Goal: Information Seeking & Learning: Learn about a topic

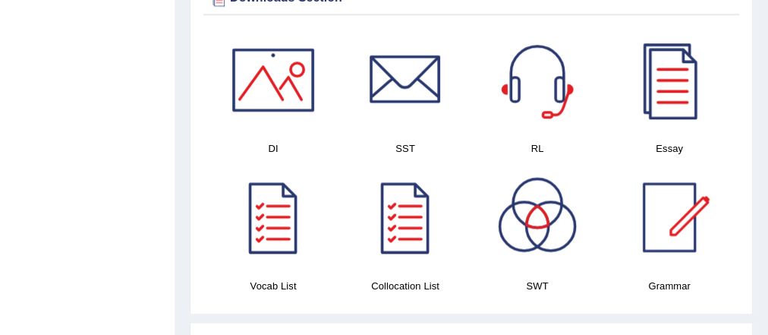
scroll to position [840, 0]
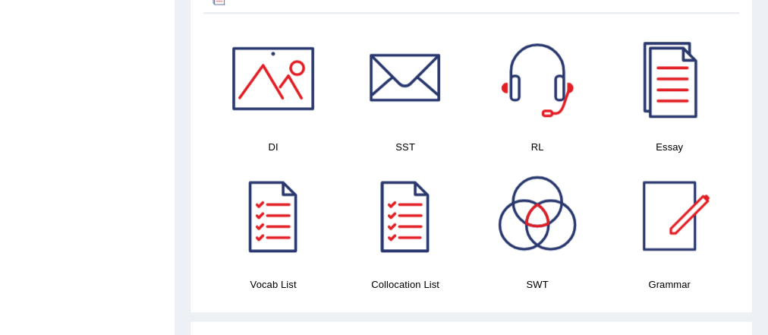
click at [423, 214] on div at bounding box center [405, 215] width 106 height 106
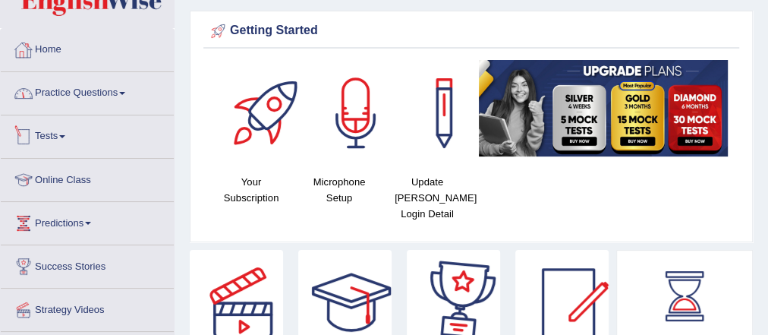
scroll to position [0, 0]
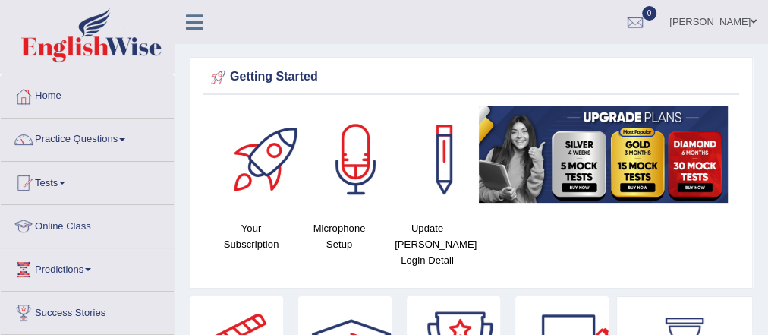
click at [112, 150] on link "Practice Questions" at bounding box center [87, 137] width 173 height 38
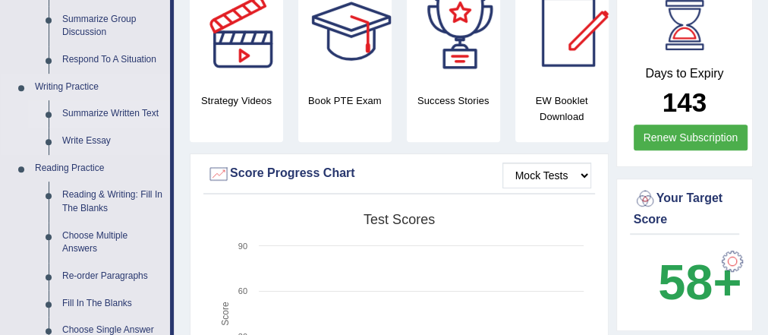
scroll to position [318, 0]
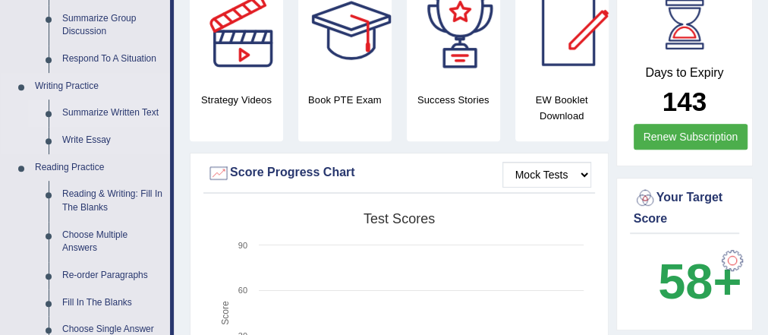
click at [120, 127] on link "Summarize Written Text" at bounding box center [112, 112] width 115 height 27
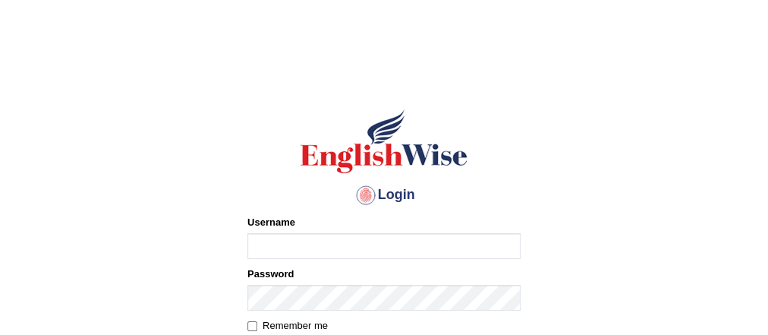
type input "Vivi2305"
click at [330, 245] on input "Vivi2305" at bounding box center [383, 246] width 273 height 26
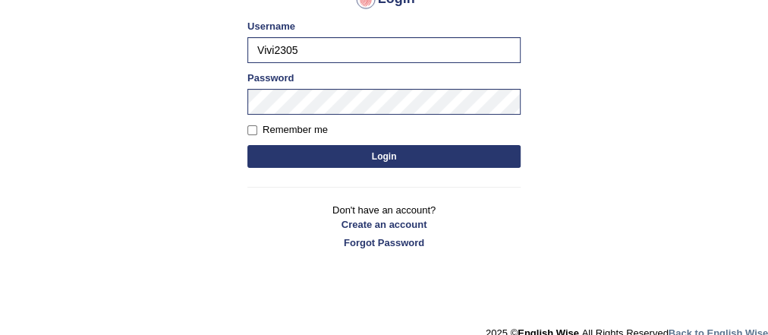
scroll to position [197, 0]
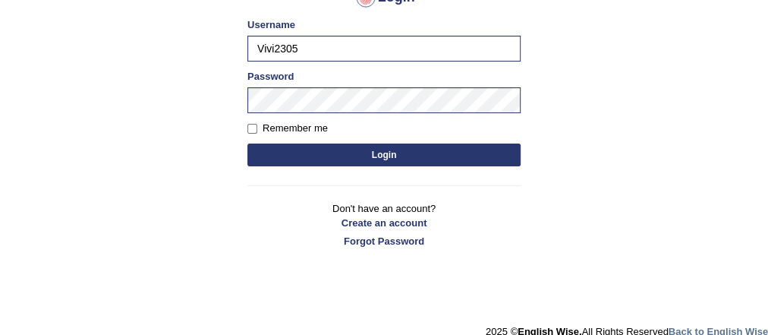
click at [394, 144] on button "Login" at bounding box center [383, 154] width 273 height 23
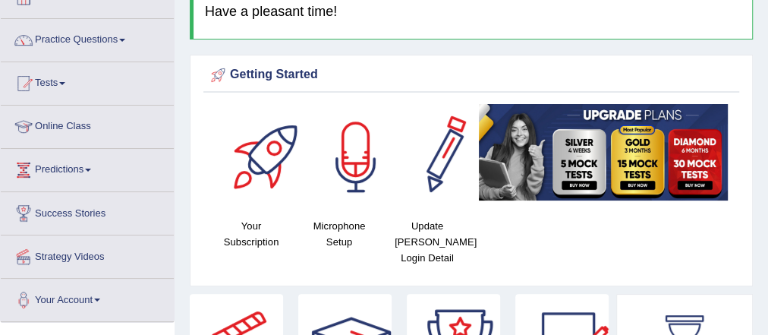
scroll to position [100, 0]
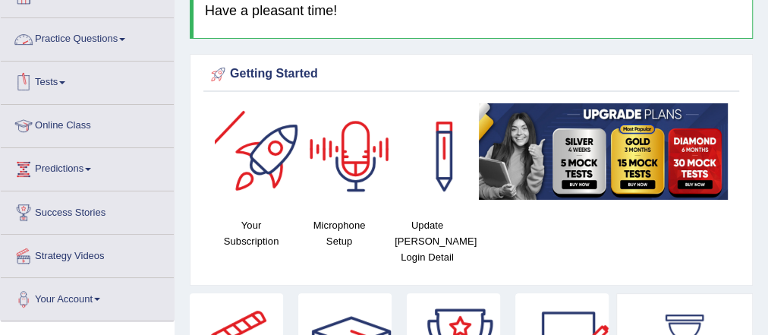
click at [111, 39] on link "Practice Questions" at bounding box center [87, 37] width 173 height 38
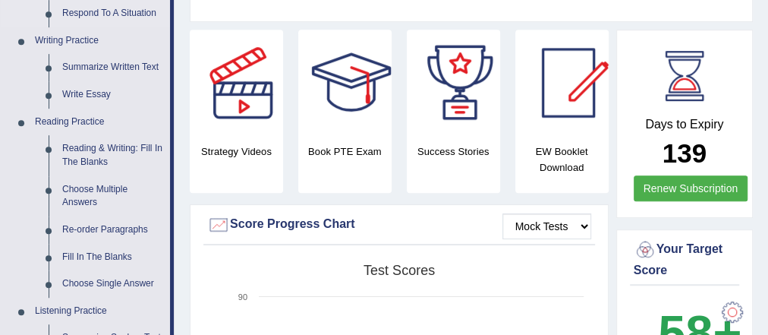
scroll to position [364, 0]
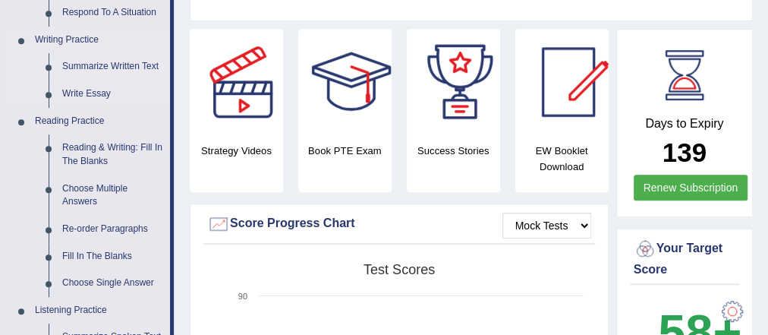
click at [86, 80] on link "Summarize Written Text" at bounding box center [112, 66] width 115 height 27
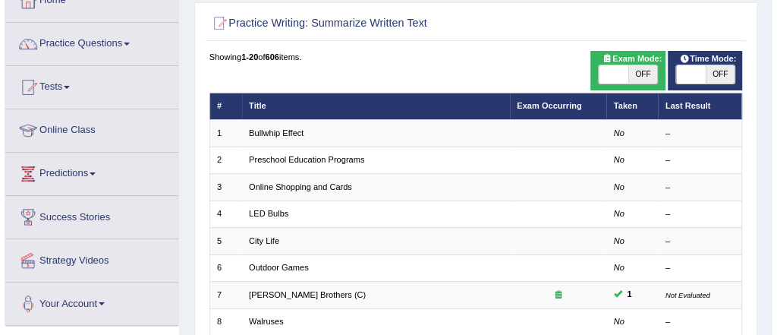
scroll to position [93, 0]
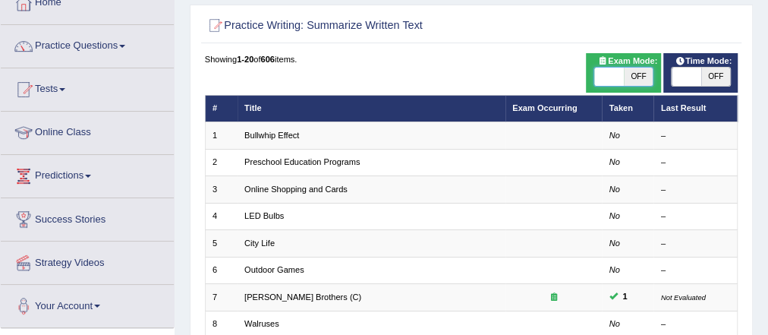
click at [622, 69] on span at bounding box center [609, 77] width 30 height 18
checkbox input "true"
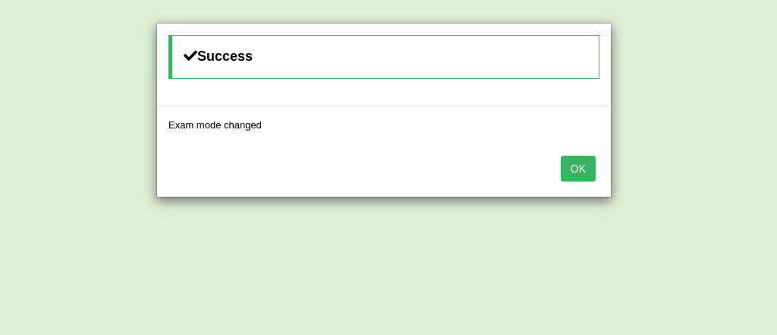
click at [585, 158] on button "OK" at bounding box center [578, 169] width 35 height 26
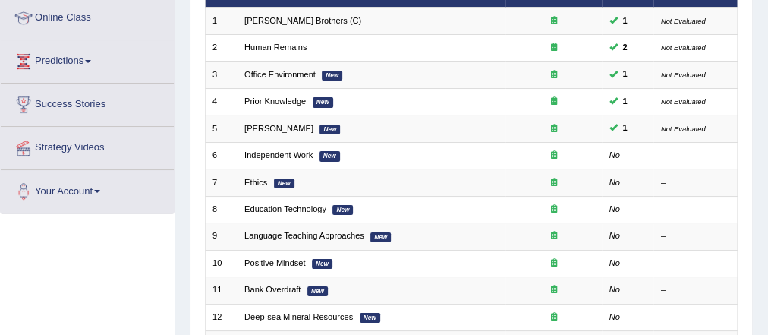
scroll to position [209, 0]
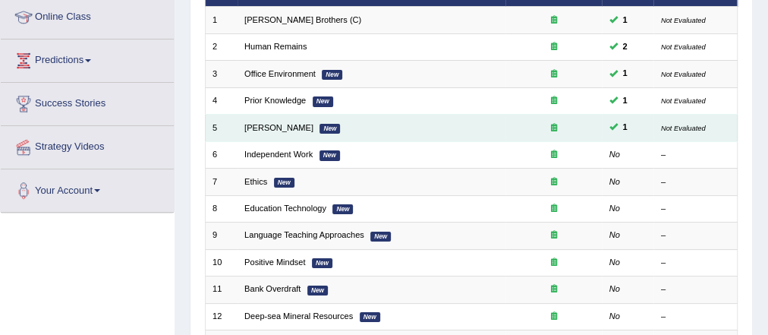
click at [322, 128] on em "New" at bounding box center [330, 129] width 20 height 10
click at [281, 128] on link "[PERSON_NAME]" at bounding box center [278, 127] width 69 height 9
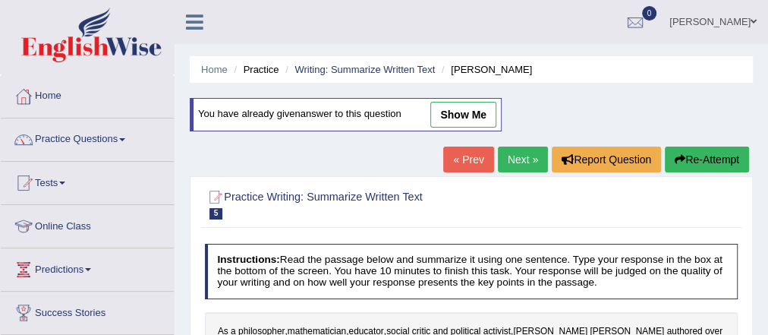
click at [437, 106] on link "show me" at bounding box center [463, 115] width 66 height 26
type textarea "The passage outlines Bertrand Russell as a philosopher, mathematician, educator…"
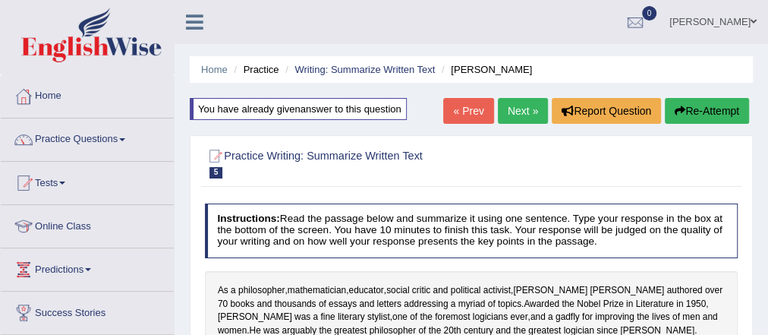
click at [527, 102] on link "Next »" at bounding box center [523, 111] width 50 height 26
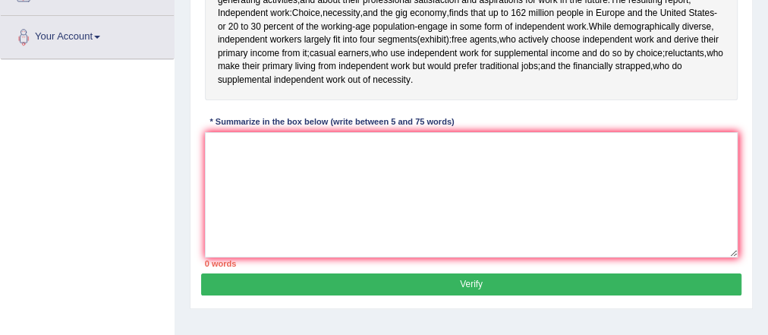
scroll to position [363, 0]
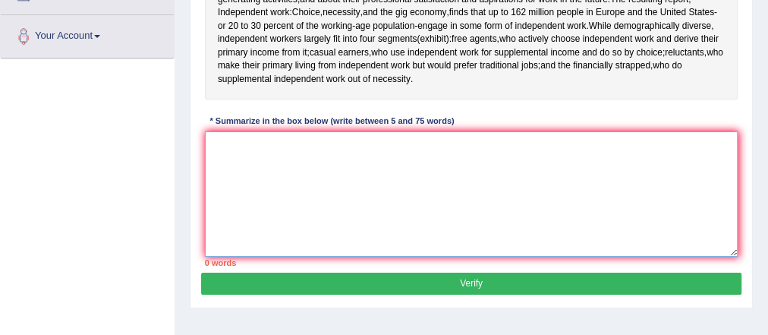
click at [377, 175] on textarea at bounding box center [472, 193] width 534 height 125
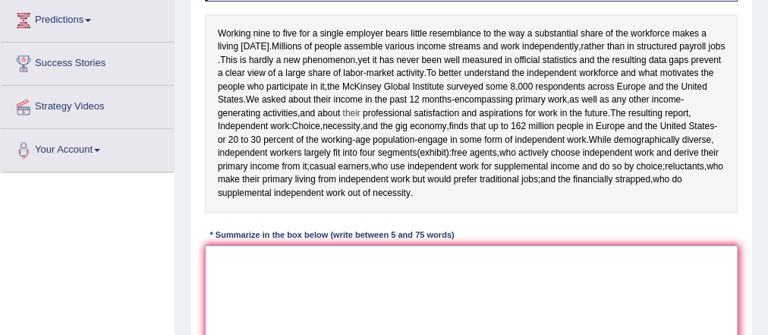
scroll to position [248, 0]
click at [268, 266] on textarea at bounding box center [472, 308] width 534 height 125
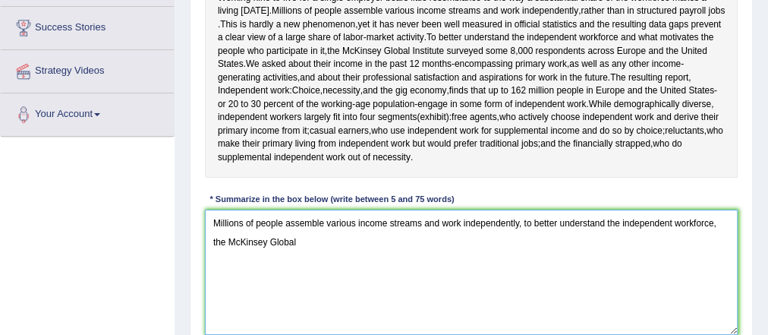
scroll to position [282, 0]
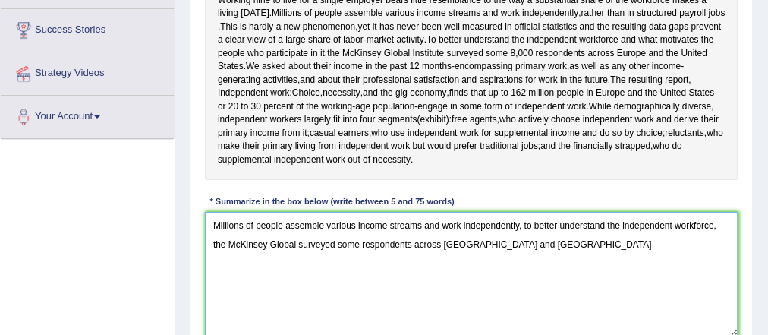
click at [448, 251] on textarea "Millions of people assemble various income streams and work independently, to b…" at bounding box center [472, 274] width 534 height 125
click at [512, 241] on textarea "Millions of people assemble various income streams and work independently, to b…" at bounding box center [472, 274] width 534 height 125
drag, startPoint x: 235, startPoint y: 236, endPoint x: 236, endPoint y: 255, distance: 19.0
click at [236, 255] on textarea "Millions of people assemble various income streams and work independently, to b…" at bounding box center [472, 274] width 534 height 125
click at [509, 250] on textarea "Millions of people assemble various income streams and work independently, to b…" at bounding box center [472, 274] width 534 height 125
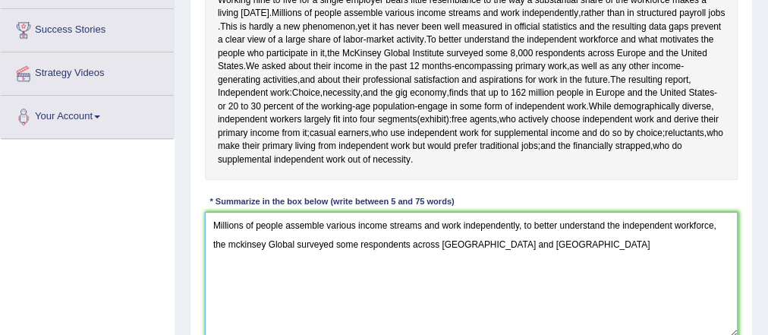
click at [568, 240] on textarea "Millions of people assemble various income streams and work independently, to b…" at bounding box center [472, 274] width 534 height 125
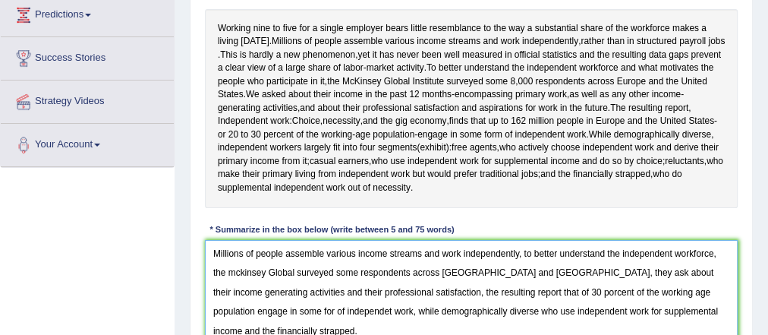
scroll to position [256, 0]
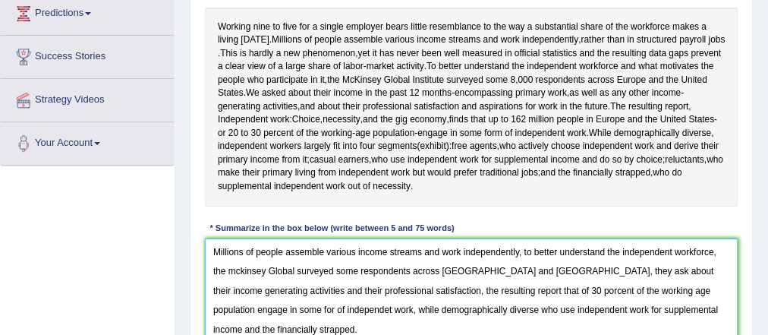
click at [483, 288] on textarea "Millions of people assemble various income streams and work independently, to b…" at bounding box center [472, 300] width 534 height 125
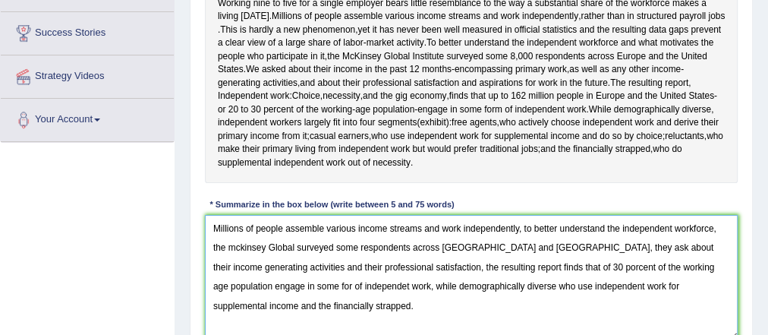
scroll to position [279, 0]
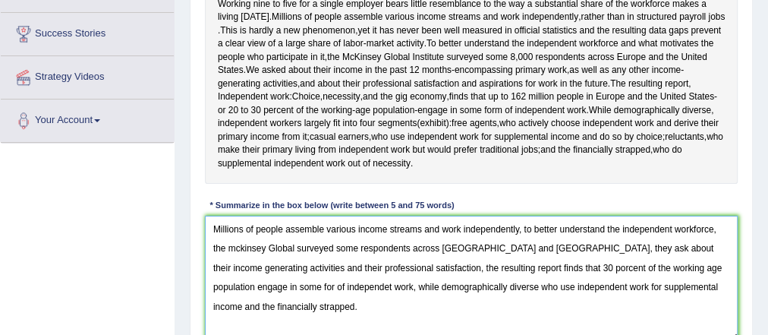
click at [522, 263] on textarea "Millions of people assemble various income streams and work independently, to b…" at bounding box center [472, 278] width 534 height 125
click at [302, 285] on textarea "Millions of people assemble various income streams and work independently, to b…" at bounding box center [472, 278] width 534 height 125
click at [462, 280] on textarea "Millions of people assemble various income streams and work independently, to b…" at bounding box center [472, 278] width 534 height 125
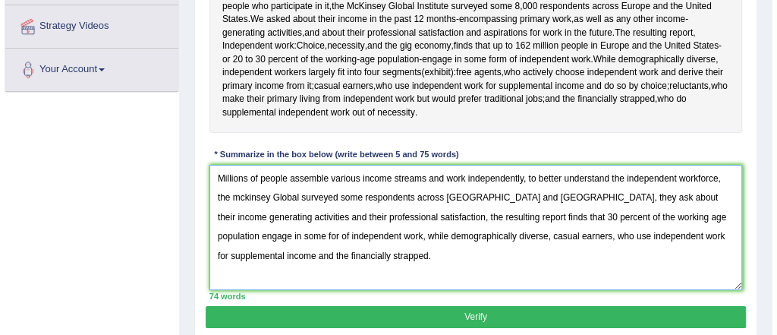
scroll to position [336, 0]
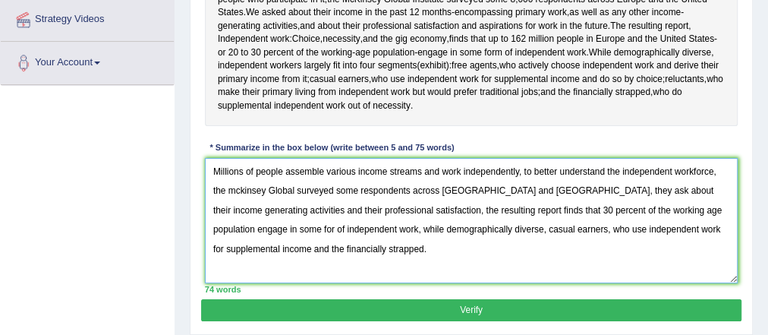
type textarea "Millions of people assemble various income streams and work independently, to b…"
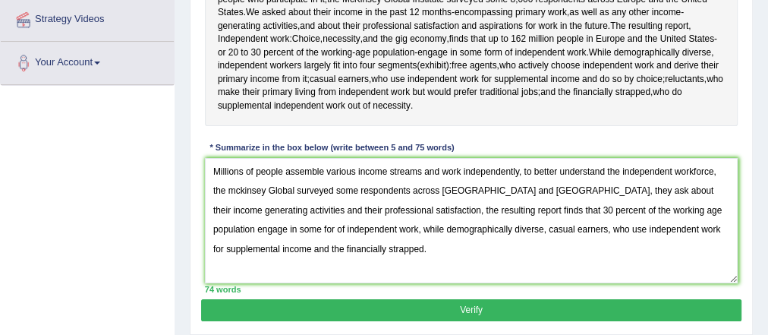
click at [525, 310] on button "Verify" at bounding box center [471, 310] width 540 height 22
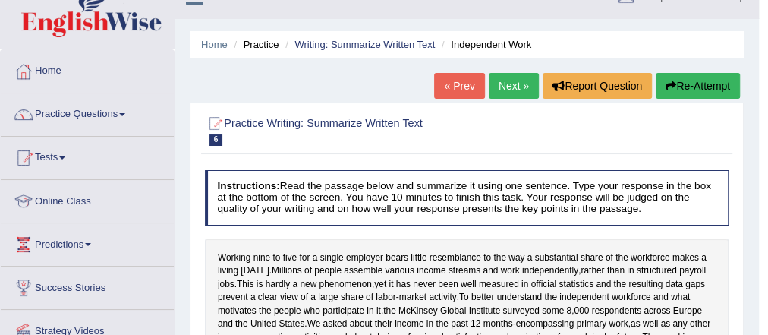
scroll to position [10, 0]
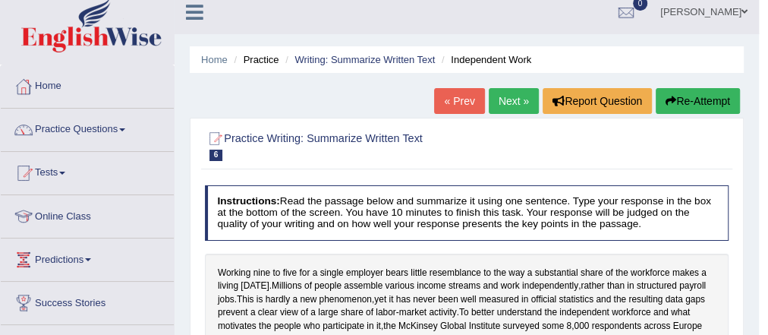
click at [519, 96] on link "Next »" at bounding box center [514, 101] width 50 height 26
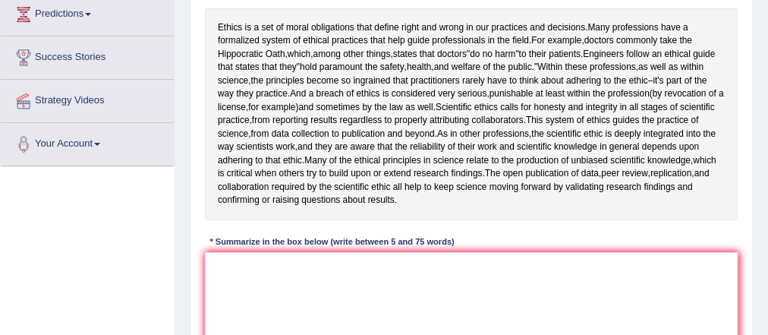
scroll to position [256, 0]
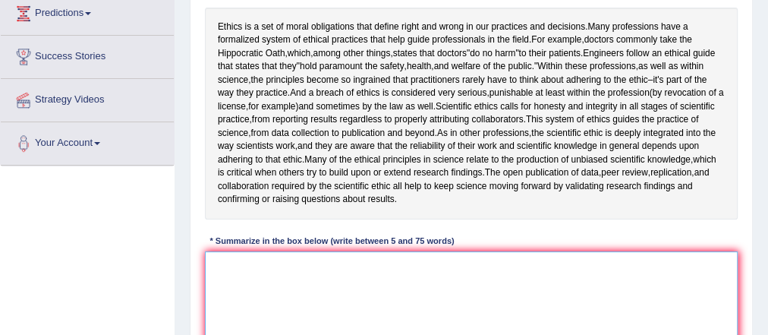
click at [401, 261] on textarea at bounding box center [472, 313] width 534 height 125
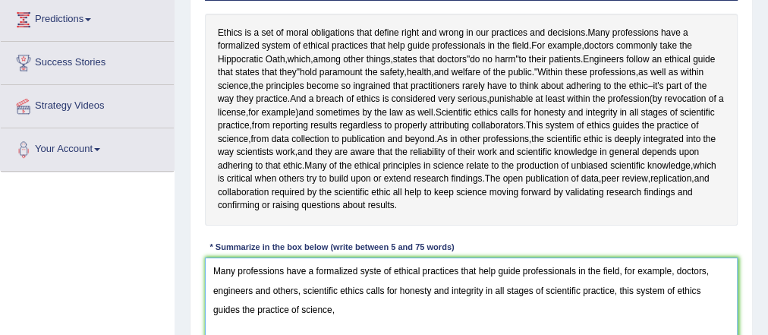
scroll to position [251, 0]
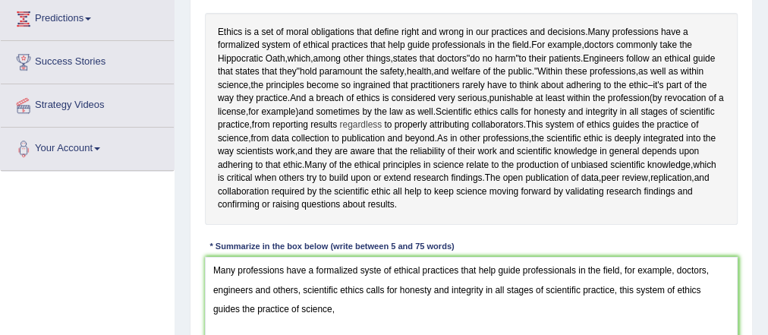
click at [382, 127] on span "regardless" at bounding box center [360, 125] width 43 height 14
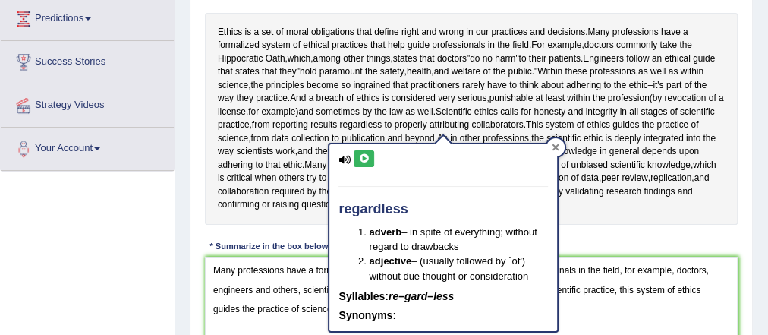
click at [548, 143] on div at bounding box center [556, 147] width 18 height 18
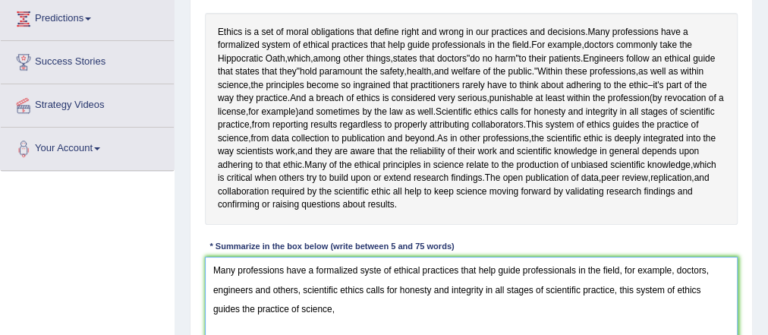
click at [307, 314] on textarea "Many professions have a formalized syste of ethical practices that help guide p…" at bounding box center [472, 319] width 534 height 125
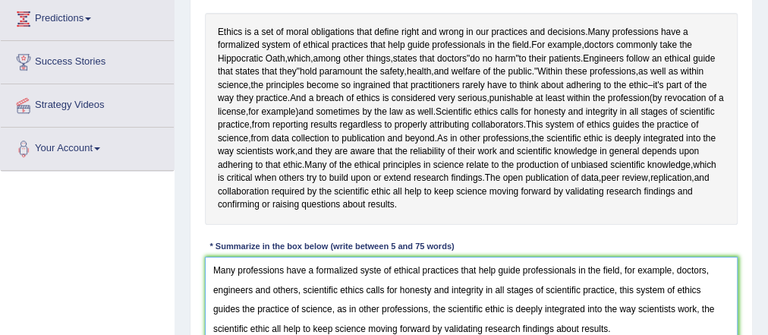
click at [380, 272] on textarea "Many professions have a formalized syste of ethical practices that help guide p…" at bounding box center [472, 319] width 534 height 125
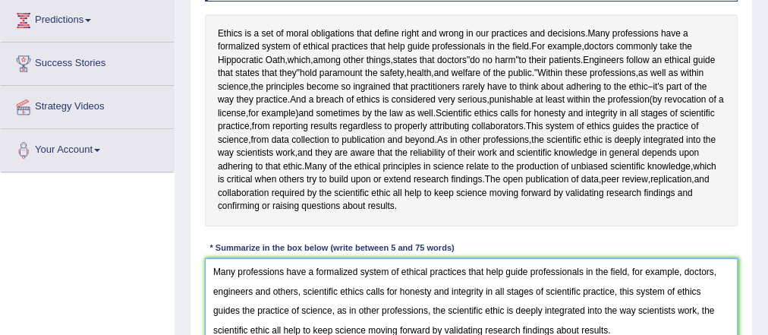
scroll to position [248, 0]
click at [641, 321] on textarea "Many professions have a formalized system of ethical practices that help guide …" at bounding box center [472, 321] width 534 height 125
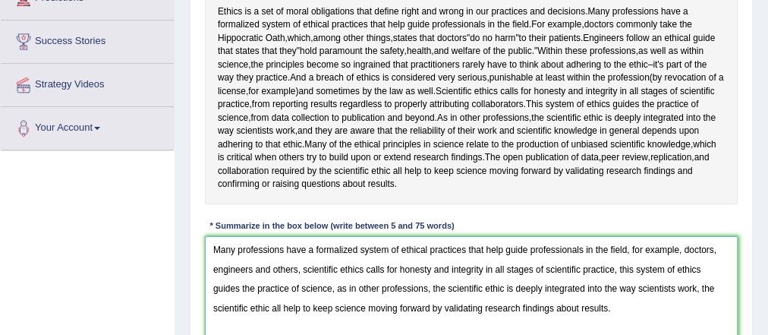
scroll to position [271, 0]
click at [615, 259] on textarea "Many professions have a formalized system of ethical practices that help guide …" at bounding box center [472, 298] width 534 height 125
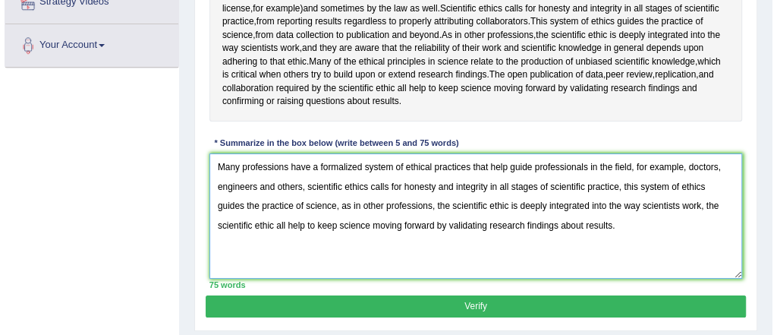
scroll to position [354, 0]
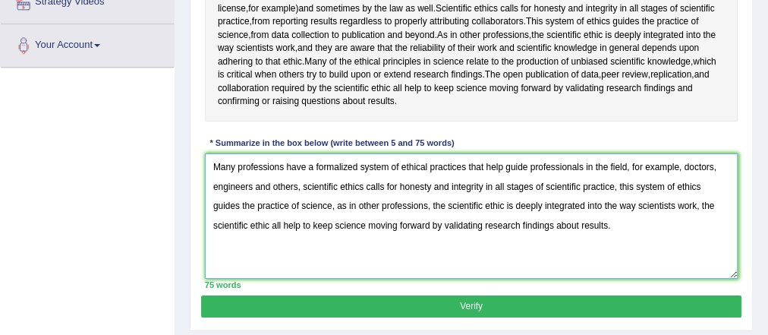
type textarea "Many professions have a formalized system of ethical practices that help guide …"
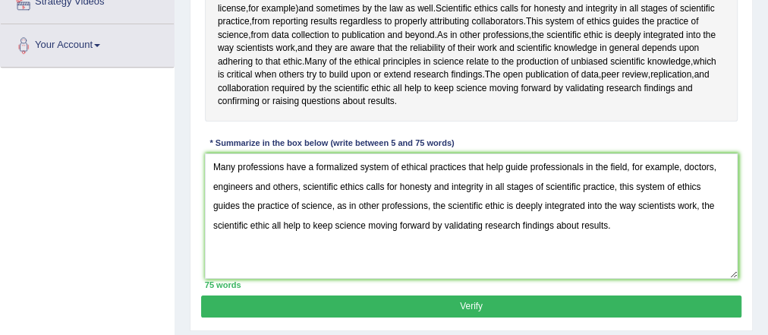
click at [465, 313] on button "Verify" at bounding box center [471, 306] width 540 height 22
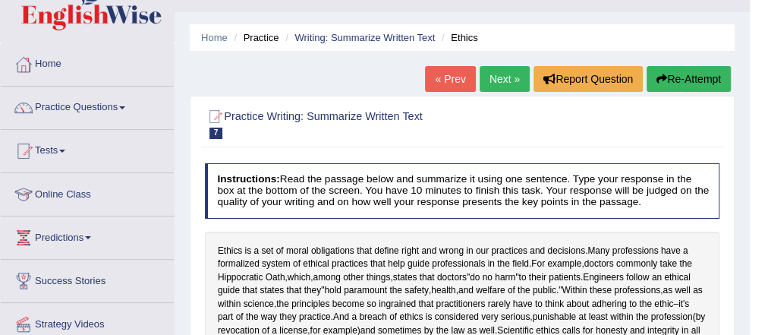
scroll to position [30, 0]
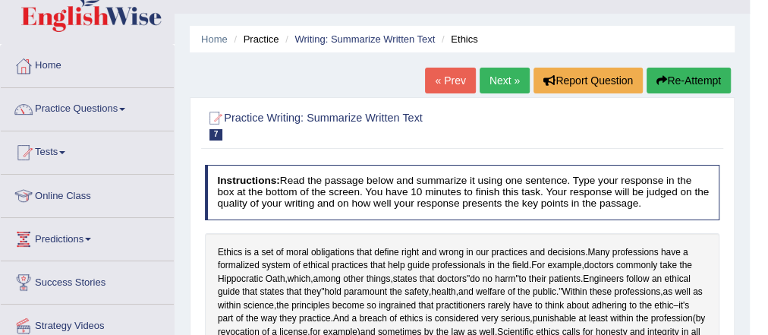
click at [516, 83] on link "Next »" at bounding box center [505, 81] width 50 height 26
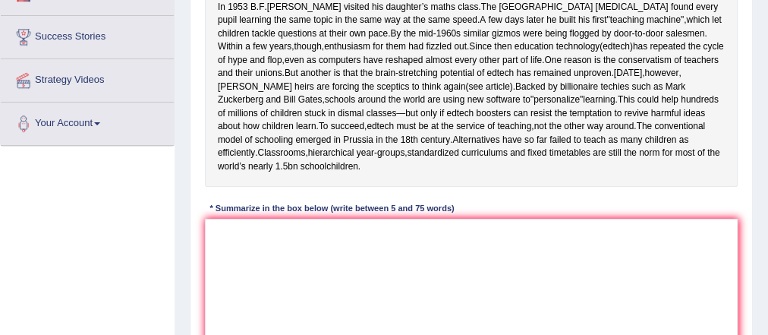
scroll to position [278, 0]
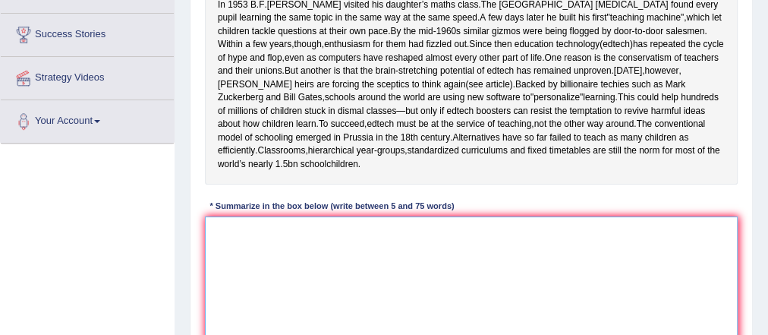
click at [386, 242] on textarea at bounding box center [472, 278] width 534 height 125
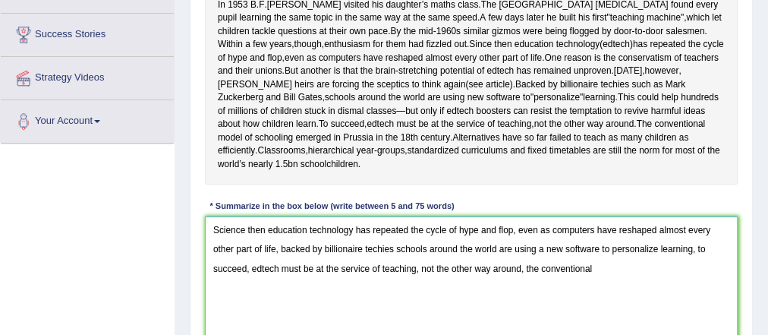
click at [522, 277] on textarea "Science then education technology has repeated the cycle of hype and flop, even…" at bounding box center [472, 278] width 534 height 125
click at [618, 280] on textarea "Science then education technology has repeated the cycle of hype and flop, even…" at bounding box center [472, 278] width 534 height 125
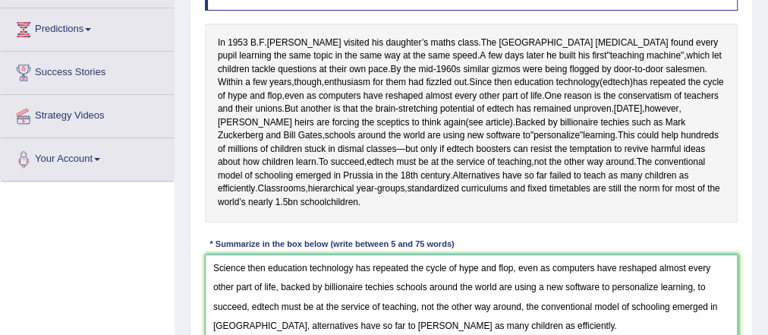
scroll to position [241, 0]
drag, startPoint x: 271, startPoint y: 278, endPoint x: 114, endPoint y: 288, distance: 157.5
click at [114, 288] on div "Toggle navigation Home Practice Questions Speaking Practice Read Aloud Repeat S…" at bounding box center [384, 153] width 768 height 789
click at [295, 285] on textarea "Science then education technology has repeated the cycle of hype and flop, even…" at bounding box center [472, 316] width 534 height 125
drag, startPoint x: 271, startPoint y: 271, endPoint x: 210, endPoint y: 274, distance: 60.8
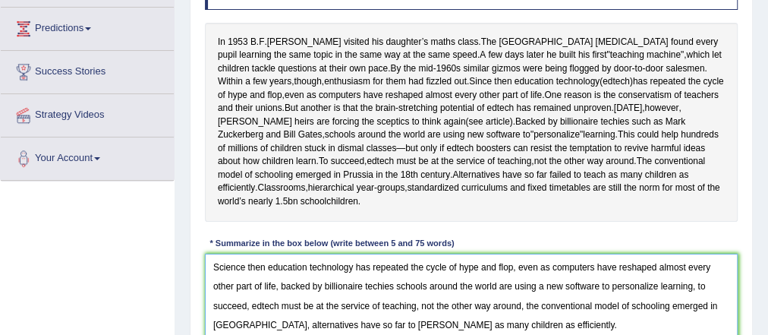
click at [210, 274] on textarea "Science then education technology has repeated the cycle of hype and flop, even…" at bounding box center [472, 316] width 534 height 125
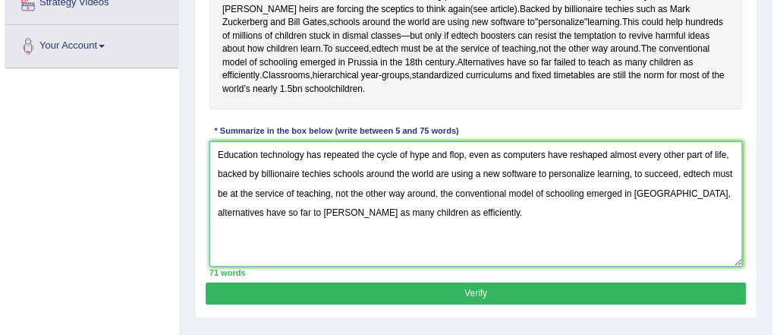
scroll to position [354, 0]
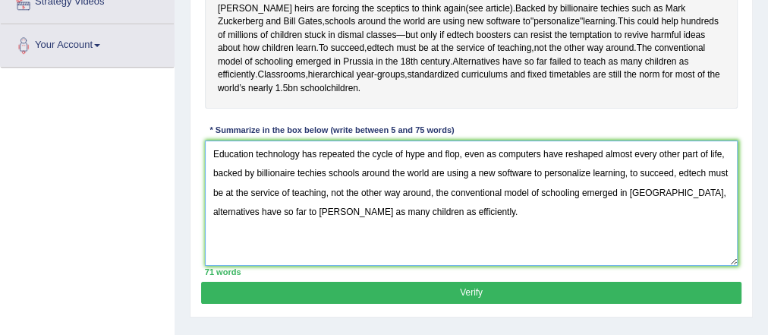
type textarea "Education technology has repeated the cycle of hype and flop, even as computers…"
click at [462, 304] on button "Verify" at bounding box center [471, 293] width 540 height 22
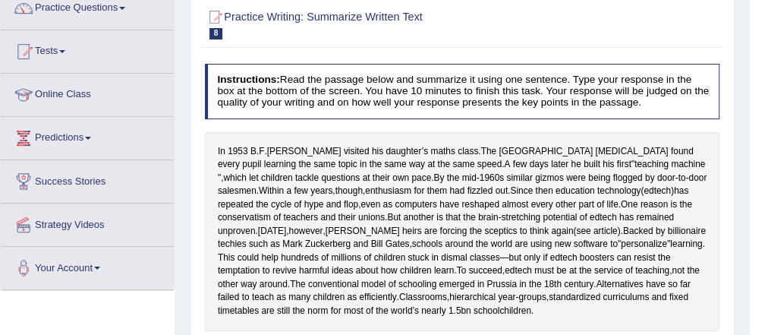
scroll to position [0, 0]
